Goal: Task Accomplishment & Management: Manage account settings

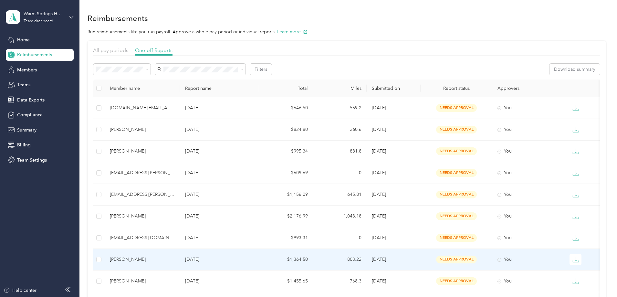
click at [229, 261] on p "[DATE]" at bounding box center [219, 259] width 69 height 7
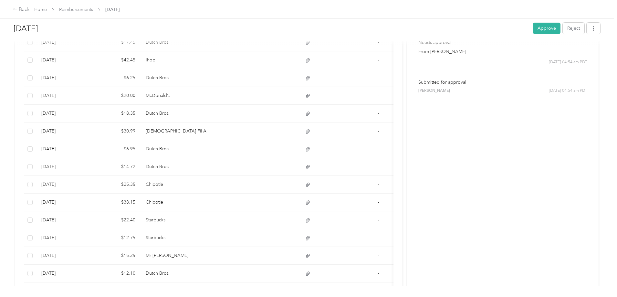
scroll to position [129, 0]
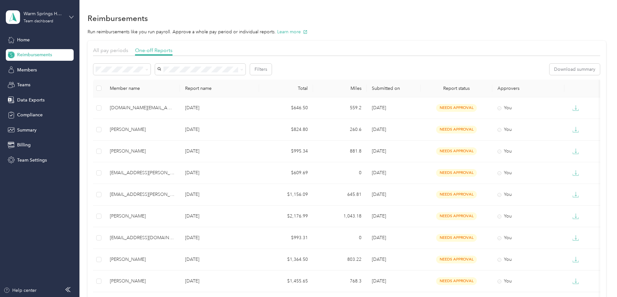
click at [71, 16] on icon at bounding box center [71, 17] width 5 height 5
click at [31, 85] on div "Log out" at bounding box center [73, 81] width 127 height 11
